Goal: Task Accomplishment & Management: Use online tool/utility

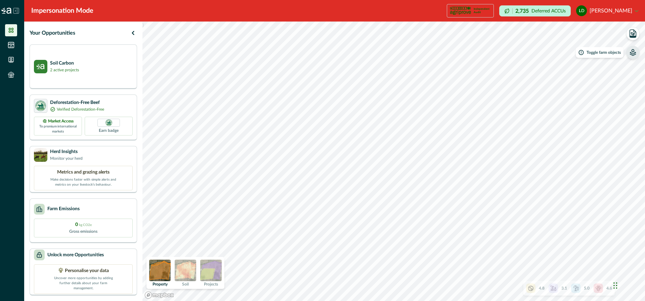
click at [635, 55] on icon "button" at bounding box center [633, 52] width 7 height 7
click at [566, 58] on p "Property (Land titles)" at bounding box center [580, 57] width 49 height 8
click at [549, 58] on icon "button" at bounding box center [549, 57] width 2 height 2
click at [633, 55] on icon "button" at bounding box center [633, 52] width 7 height 7
click at [211, 272] on img at bounding box center [211, 270] width 22 height 22
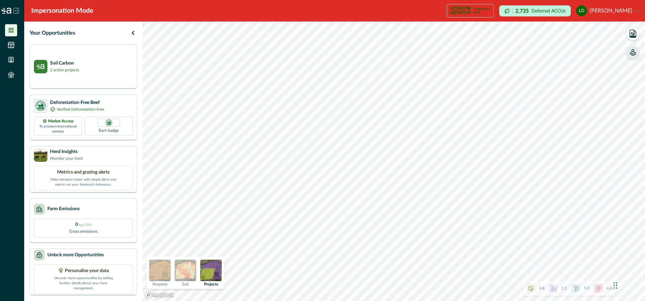
click at [531, 286] on icon at bounding box center [530, 288] width 7 height 7
click at [595, 229] on icon at bounding box center [595, 230] width 5 height 5
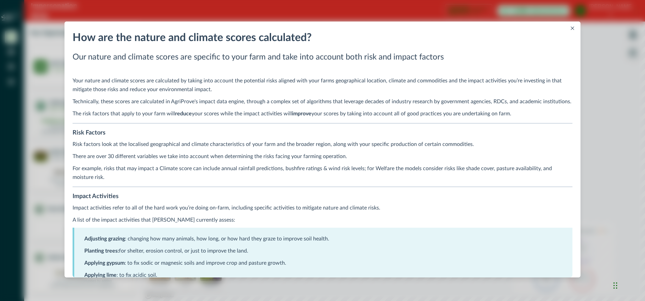
click at [572, 28] on icon "Close" at bounding box center [572, 28] width 3 height 3
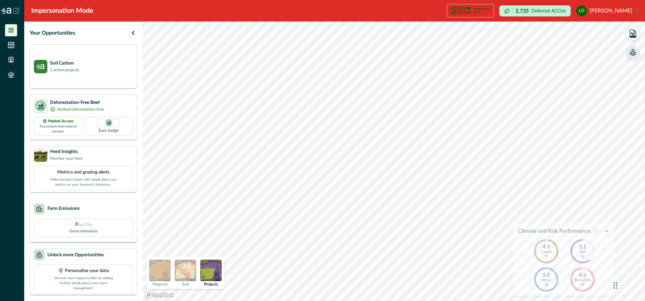
click at [102, 211] on div "Farm Emissions" at bounding box center [83, 208] width 99 height 11
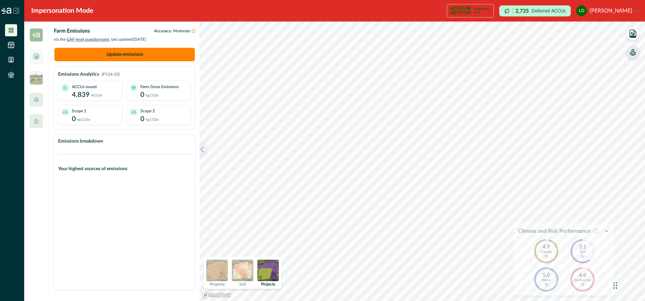
click at [206, 149] on button "button" at bounding box center [204, 149] width 8 height 15
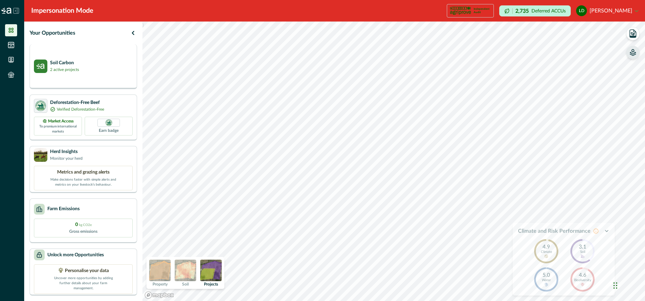
click at [68, 67] on p "2 active projects" at bounding box center [64, 70] width 29 height 6
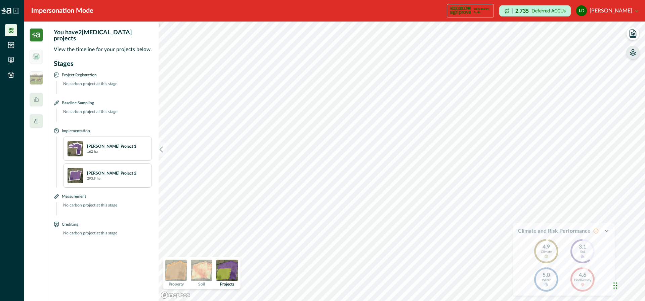
click at [115, 171] on div "[PERSON_NAME] Project 2 293.9 ha" at bounding box center [117, 175] width 60 height 11
click at [111, 170] on p "[PERSON_NAME] Project 2" at bounding box center [111, 173] width 49 height 6
click at [634, 33] on icon "button" at bounding box center [632, 33] width 9 height 9
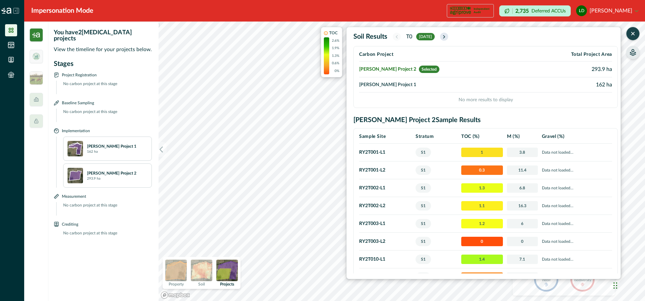
click at [447, 36] on icon "button" at bounding box center [443, 37] width 5 height 6
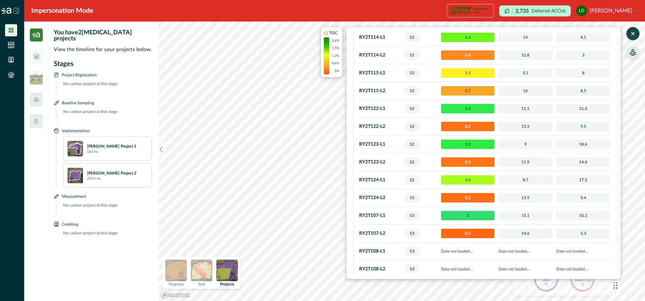
scroll to position [583, 0]
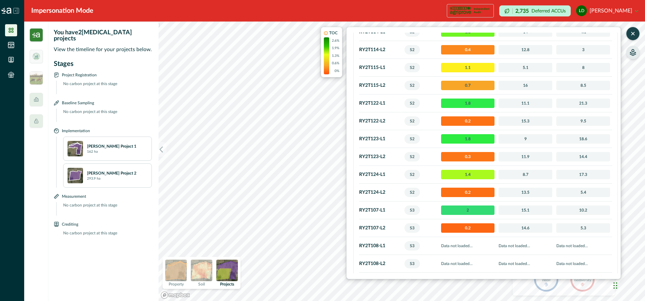
click at [633, 32] on icon "button" at bounding box center [633, 33] width 7 height 7
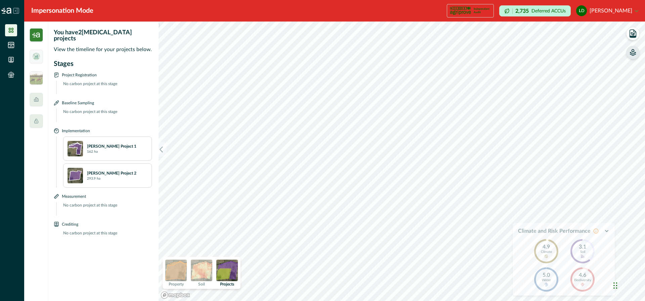
click at [634, 51] on icon "button" at bounding box center [633, 52] width 7 height 7
click at [547, 57] on icon "button" at bounding box center [548, 57] width 7 height 7
click at [633, 31] on icon "button" at bounding box center [632, 33] width 9 height 9
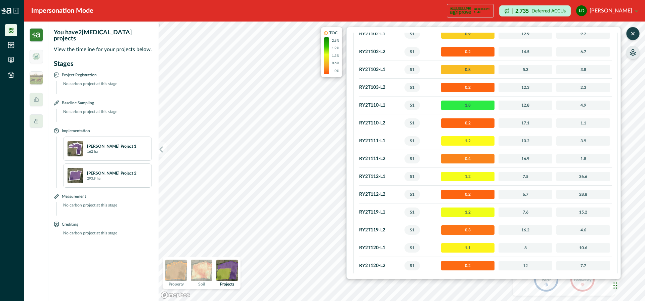
scroll to position [0, 0]
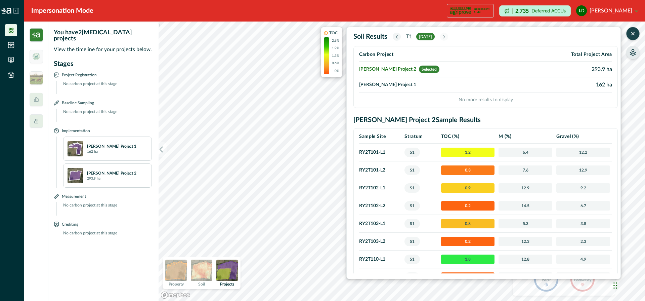
click at [396, 37] on icon "button" at bounding box center [396, 36] width 1 height 3
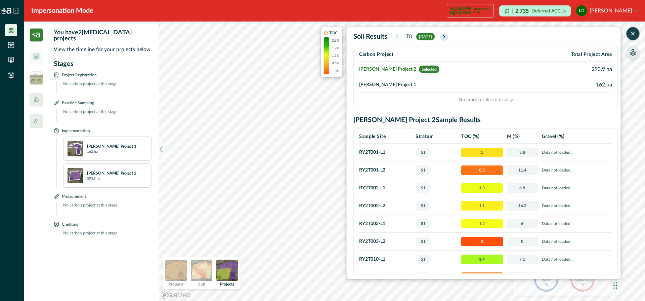
click at [447, 37] on icon "button" at bounding box center [443, 37] width 5 height 6
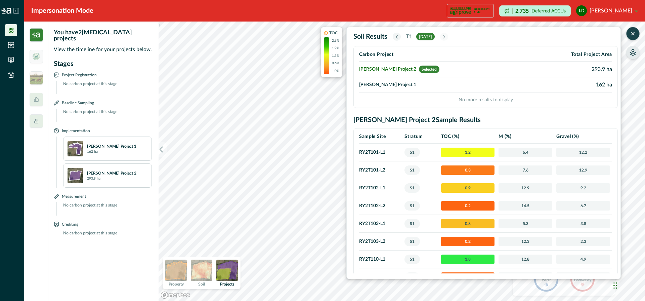
click at [397, 35] on icon "button" at bounding box center [396, 37] width 5 height 6
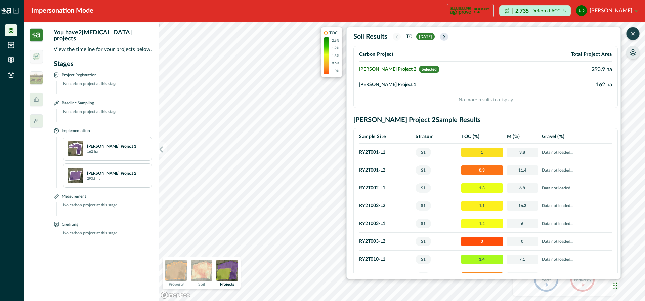
click at [445, 36] on icon "button" at bounding box center [443, 36] width 1 height 3
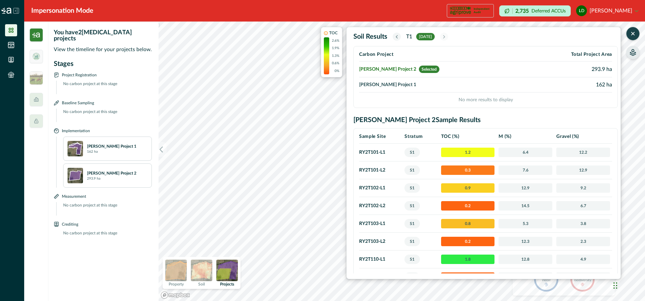
click at [388, 83] on td "[PERSON_NAME] Project 1" at bounding box center [443, 84] width 168 height 15
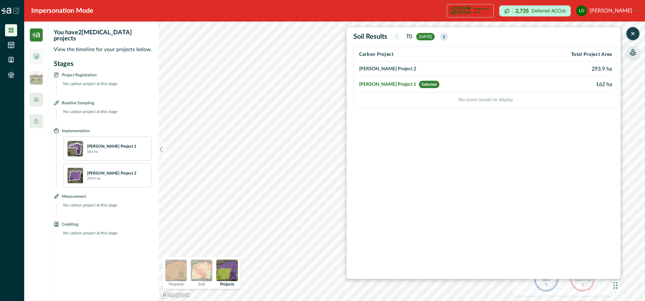
click at [447, 35] on icon "button" at bounding box center [443, 37] width 5 height 6
click at [396, 36] on icon "button" at bounding box center [396, 37] width 5 height 6
click at [385, 70] on td "[PERSON_NAME] Project 2" at bounding box center [443, 68] width 168 height 15
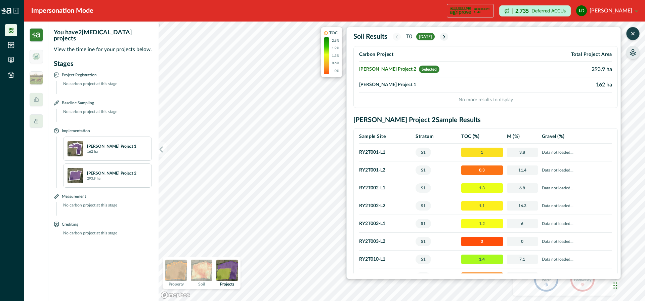
click at [633, 33] on icon "button" at bounding box center [633, 33] width 7 height 7
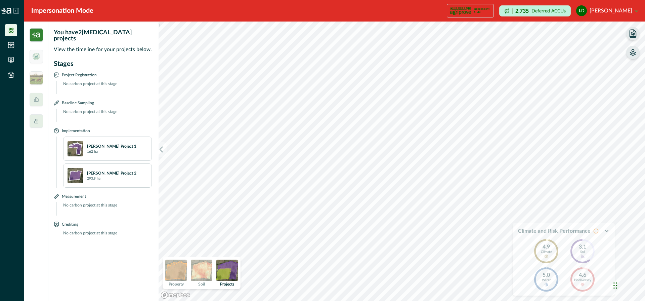
click at [37, 35] on img at bounding box center [36, 34] width 13 height 13
click at [165, 147] on button "button" at bounding box center [163, 149] width 8 height 15
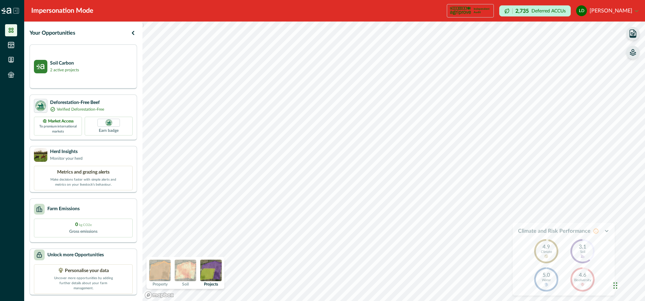
click at [161, 265] on img at bounding box center [160, 270] width 22 height 22
click at [633, 55] on icon "button" at bounding box center [633, 52] width 7 height 7
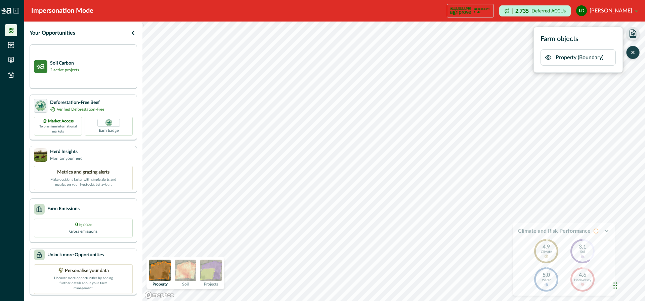
click at [549, 56] on icon "button" at bounding box center [549, 57] width 2 height 2
click at [548, 55] on icon "button" at bounding box center [548, 57] width 7 height 7
click at [604, 230] on icon "button" at bounding box center [606, 230] width 5 height 5
click at [104, 207] on div "Farm Emissions" at bounding box center [83, 208] width 99 height 11
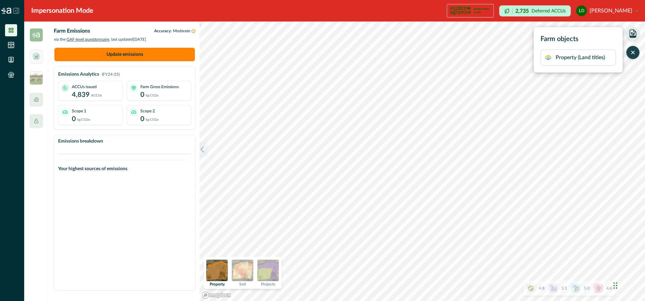
click at [204, 147] on icon "button" at bounding box center [202, 149] width 7 height 7
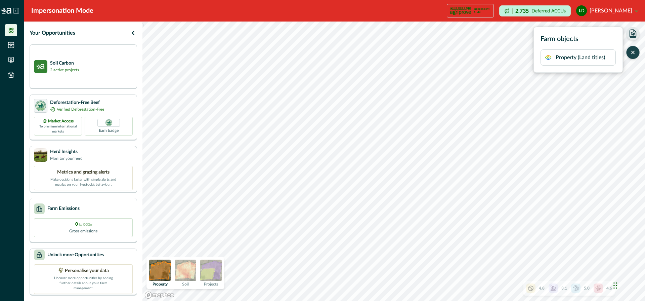
click at [96, 217] on div "Farm Emissions 0 kg CO2e Gross emissions" at bounding box center [84, 220] width 108 height 45
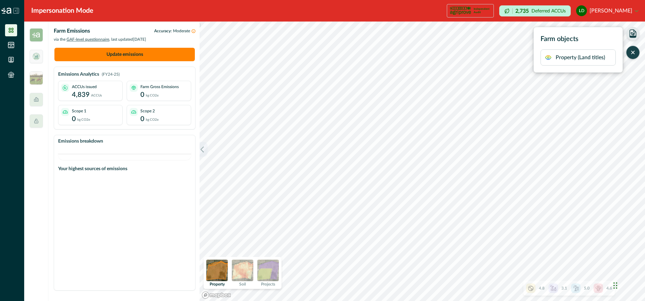
click at [206, 153] on button "button" at bounding box center [204, 149] width 8 height 15
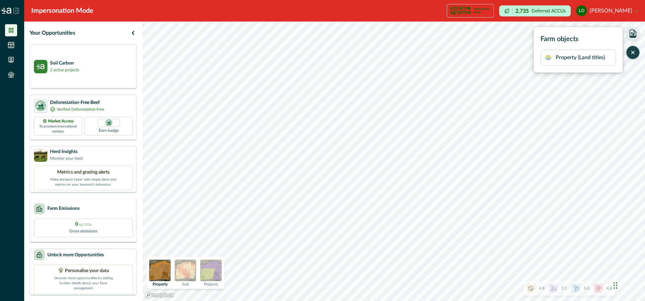
click at [78, 209] on p "Farm Emissions" at bounding box center [63, 208] width 32 height 7
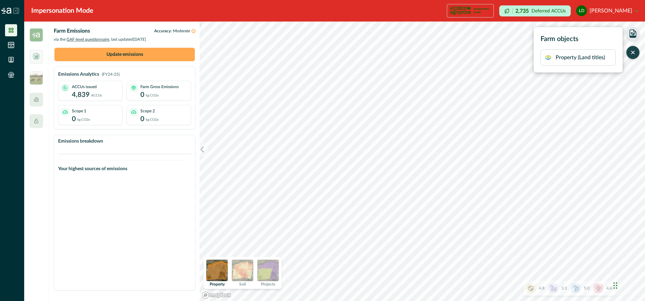
click at [139, 52] on button "Update emissions" at bounding box center [124, 54] width 140 height 13
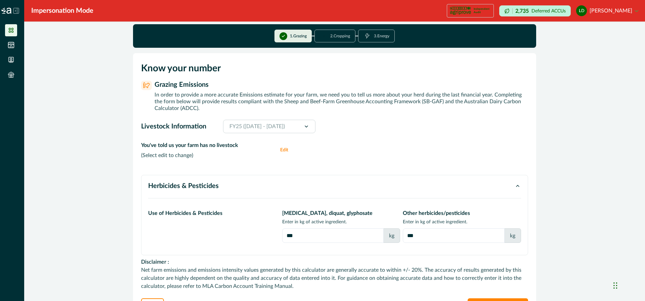
scroll to position [27, 0]
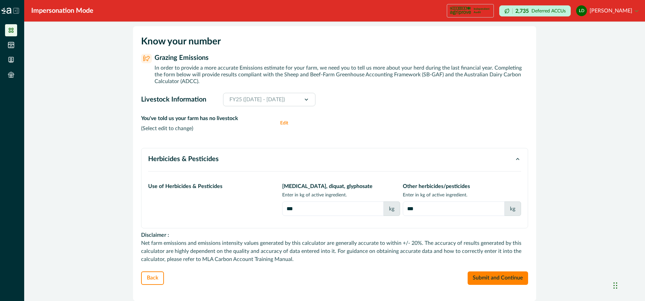
click at [285, 122] on button "Edit" at bounding box center [286, 122] width 13 height 17
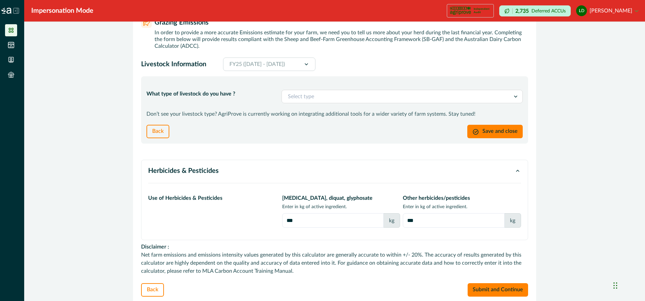
scroll to position [74, 0]
